Goal: Check status: Check status

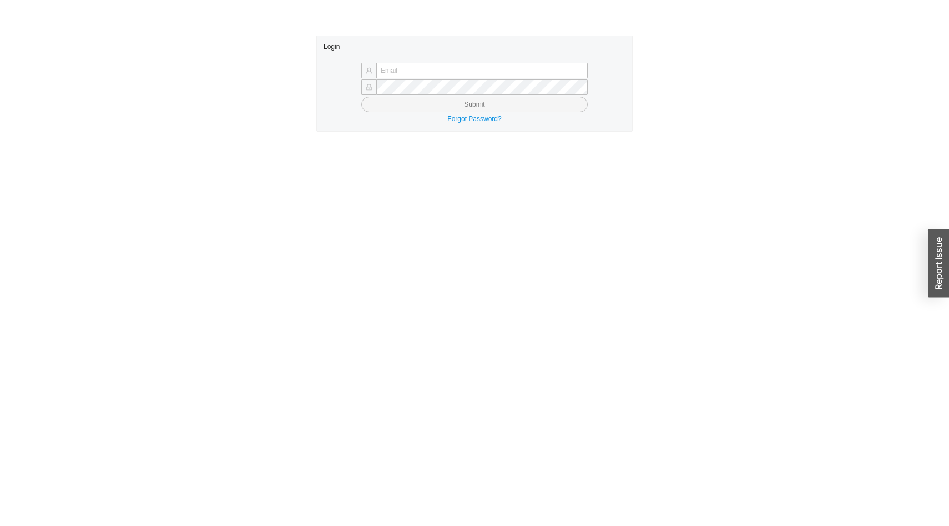
type input "[EMAIL_ADDRESS][DOMAIN_NAME]"
click at [454, 100] on button "Submit" at bounding box center [474, 105] width 226 height 16
type input "[EMAIL_ADDRESS][DOMAIN_NAME]"
click at [442, 104] on button "Submit" at bounding box center [474, 105] width 226 height 16
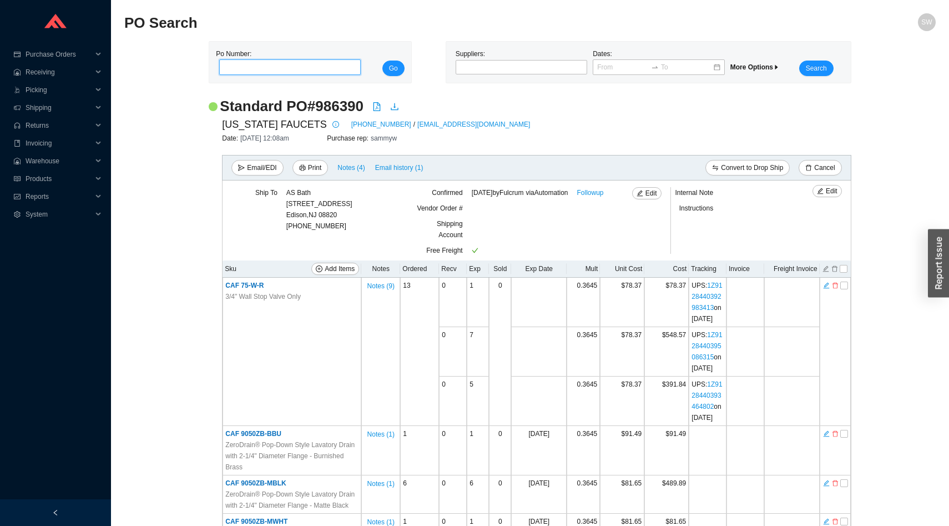
click at [254, 65] on input "tel" at bounding box center [290, 67] width 142 height 16
type input "986587"
click at [389, 67] on span "Go" at bounding box center [393, 68] width 9 height 11
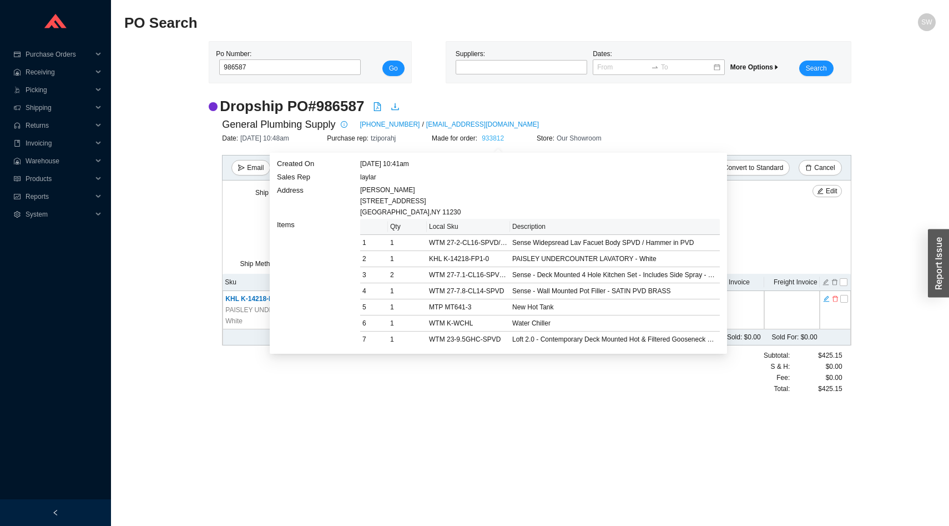
click at [494, 138] on link "933812" at bounding box center [493, 138] width 22 height 8
